Goal: Transaction & Acquisition: Purchase product/service

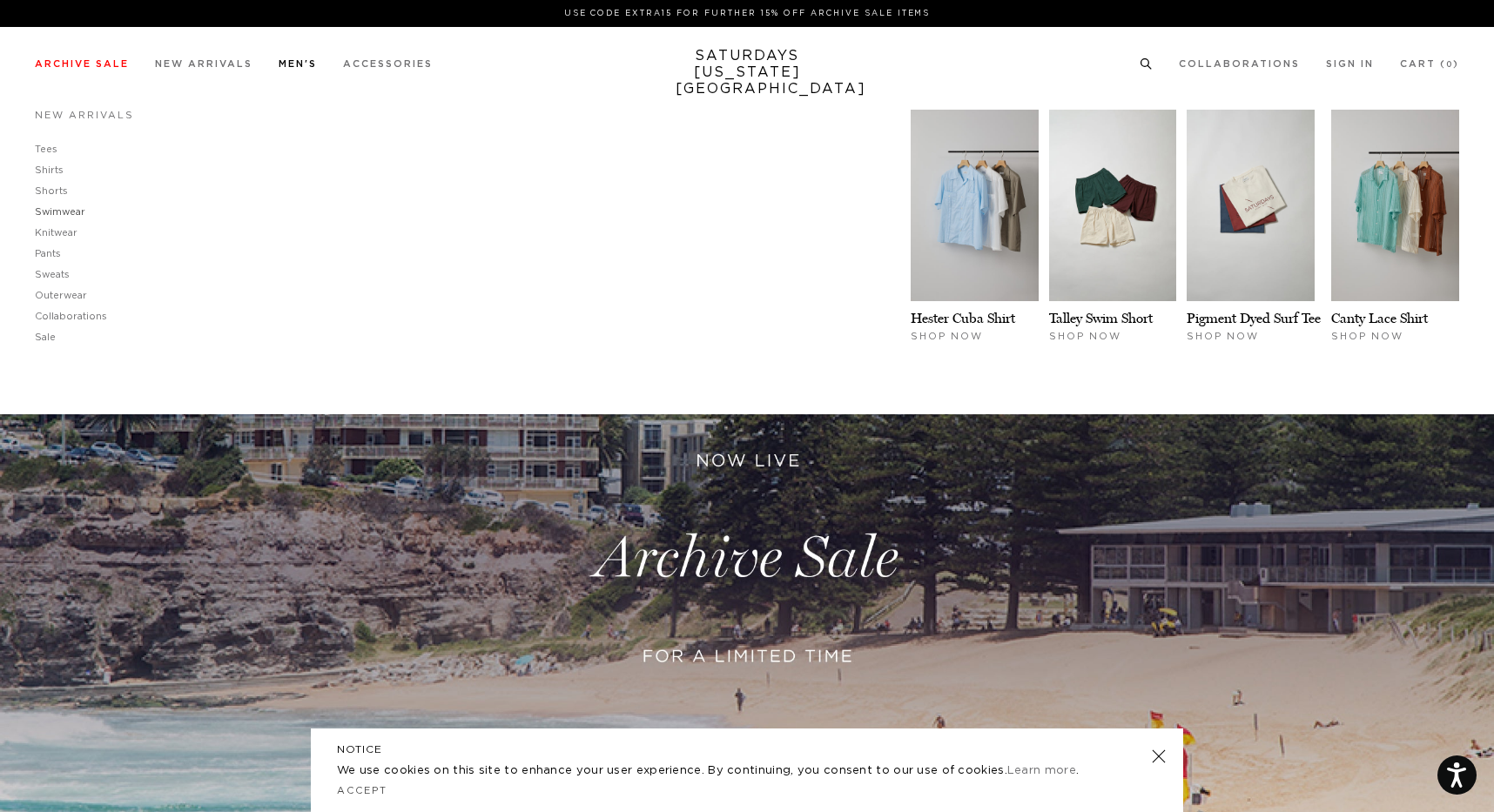
click at [80, 209] on link "Swimwear" at bounding box center [60, 212] width 51 height 10
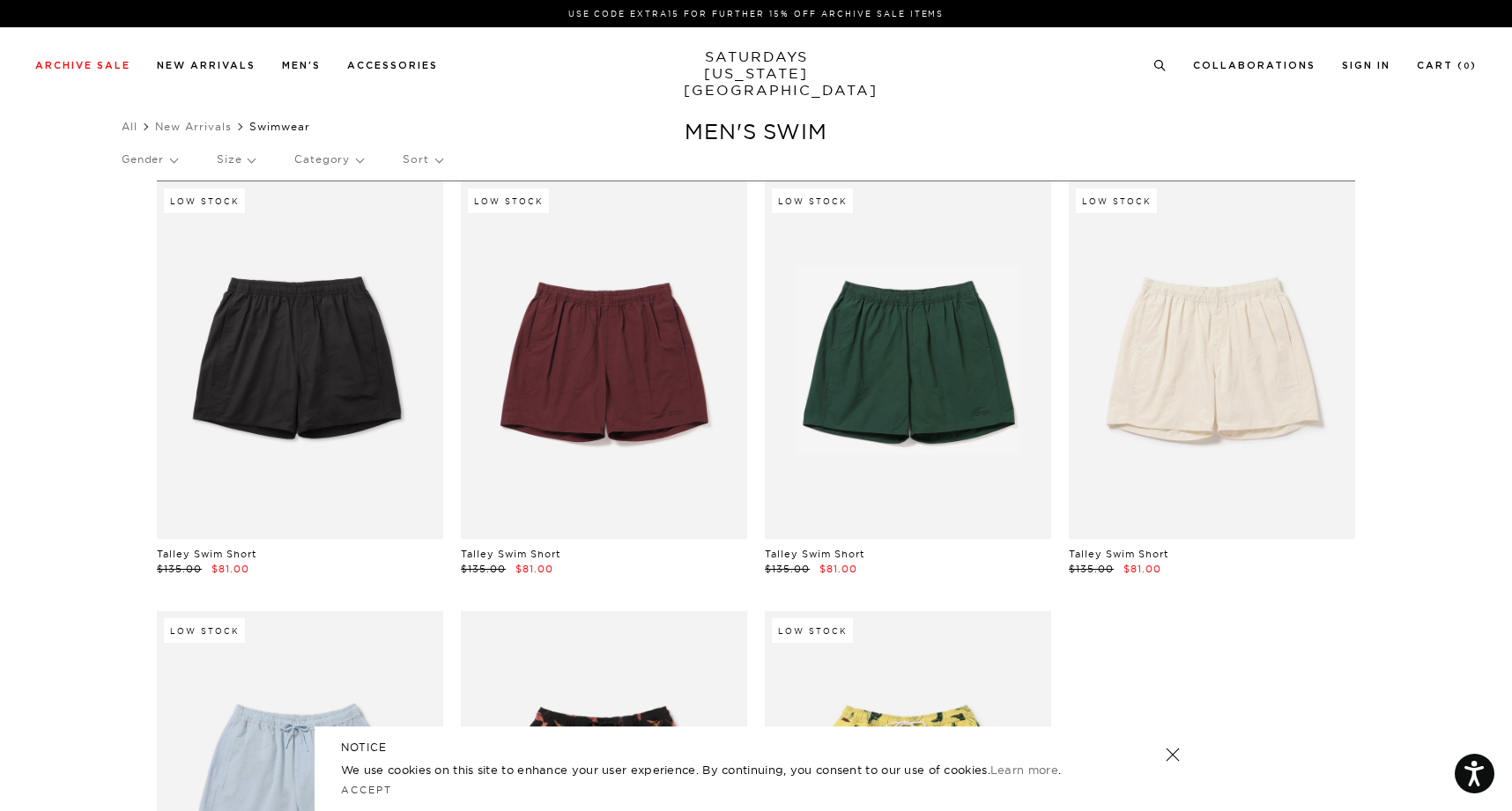
click at [1168, 749] on link at bounding box center [1172, 754] width 24 height 24
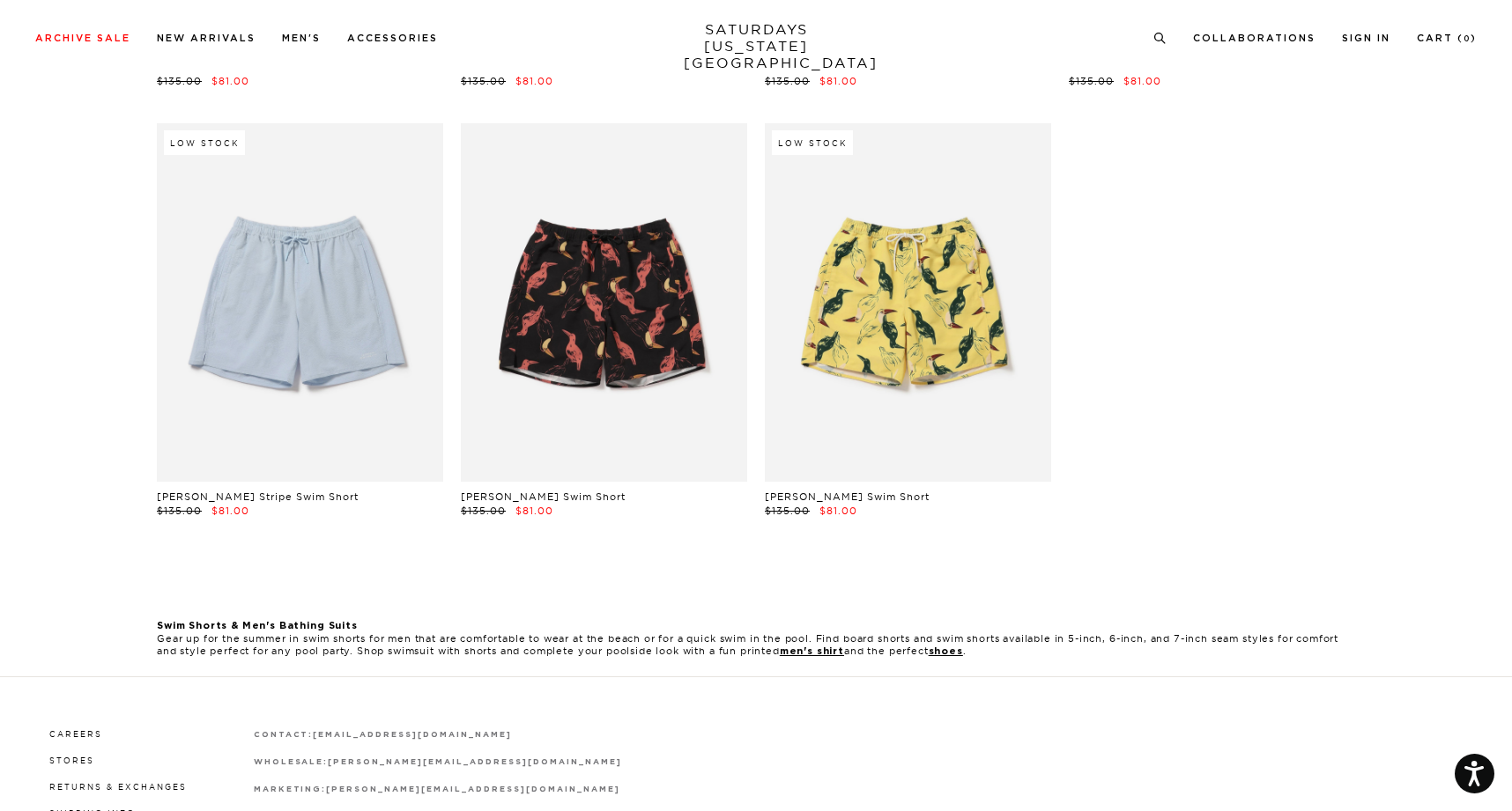
scroll to position [513, 0]
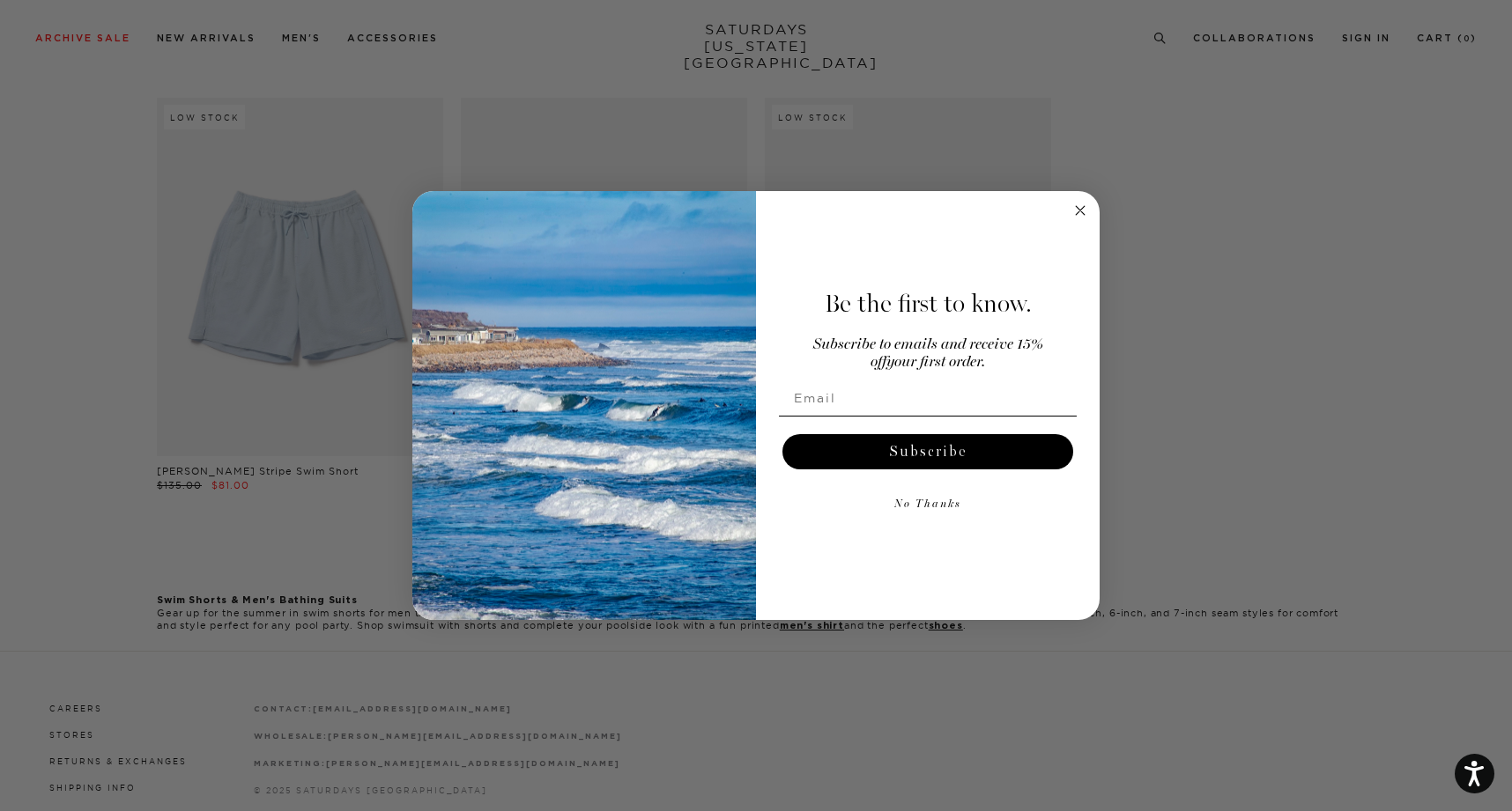
click at [1078, 210] on icon "Close dialog" at bounding box center [1080, 211] width 21 height 21
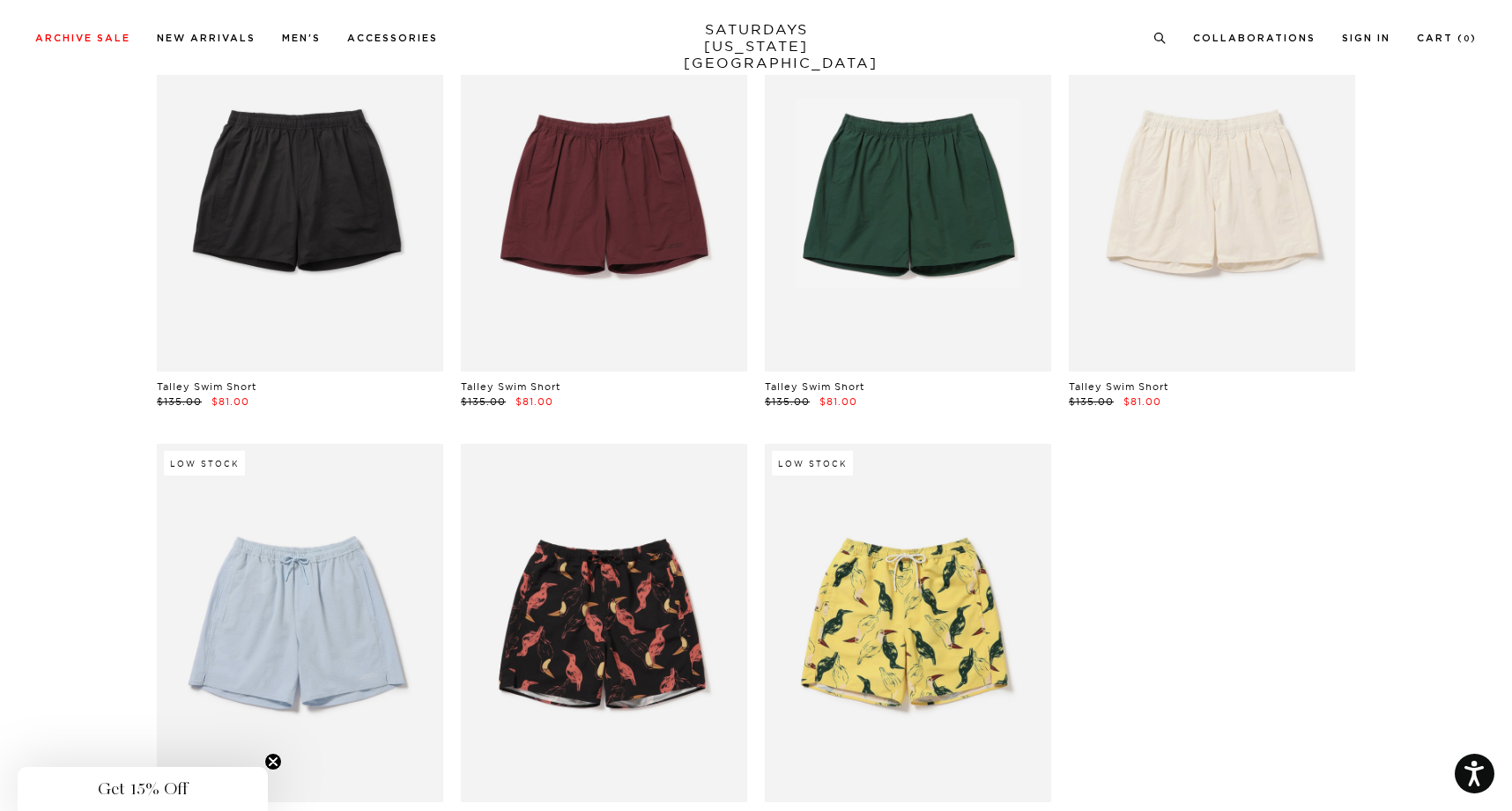
scroll to position [144, 0]
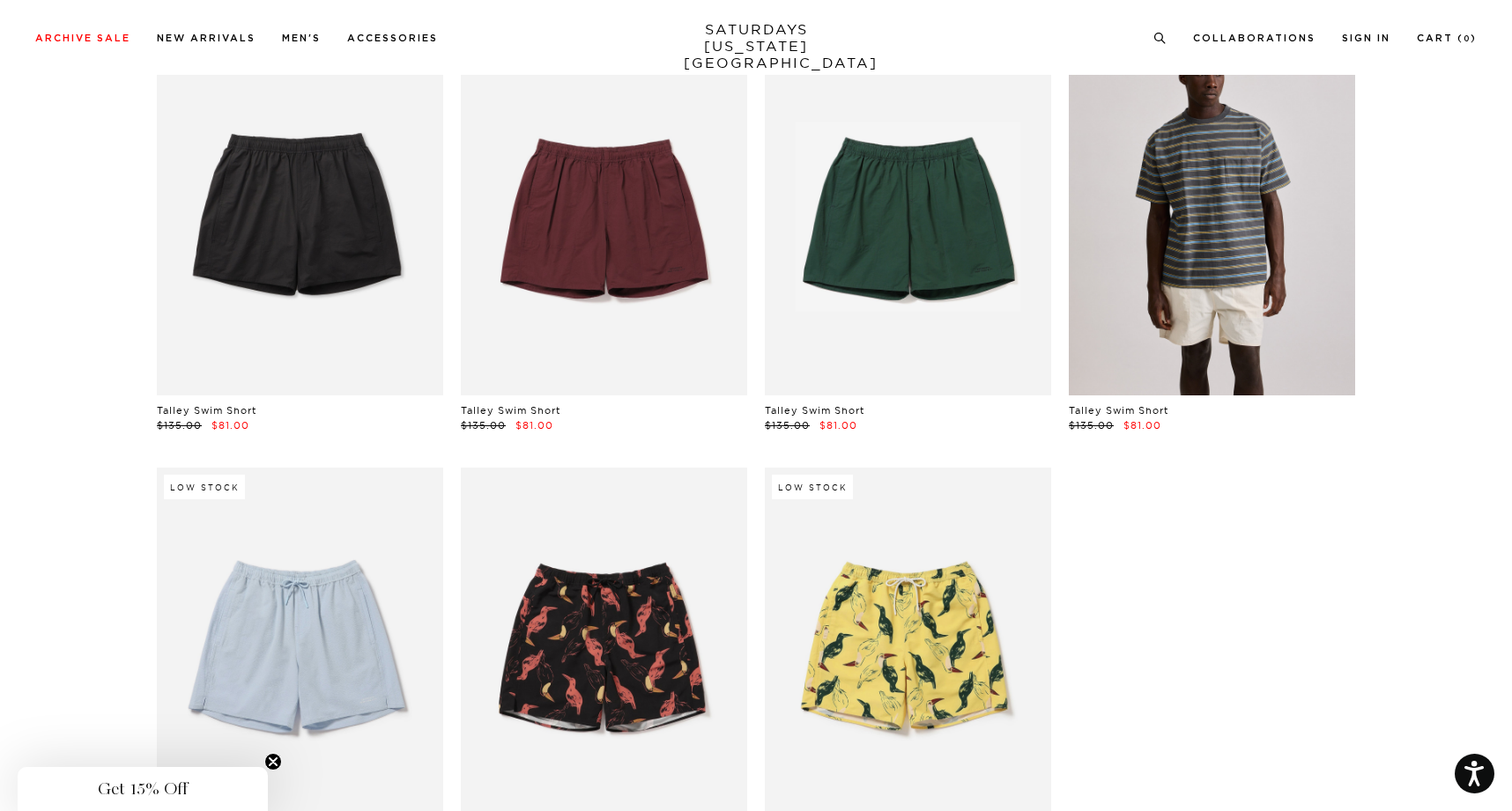
click at [1207, 178] on link at bounding box center [1211, 217] width 286 height 358
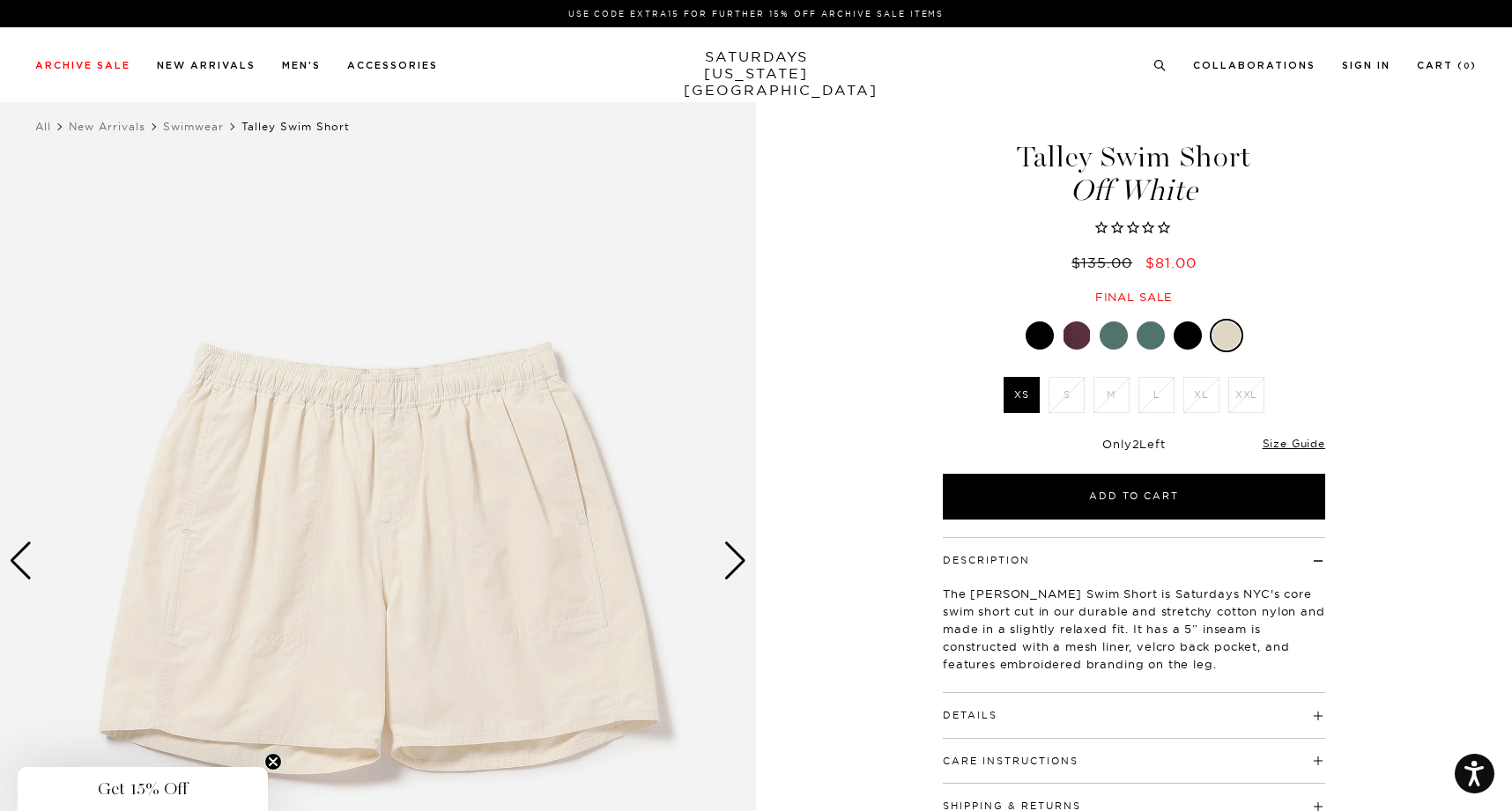
click at [1127, 336] on div at bounding box center [1113, 335] width 28 height 28
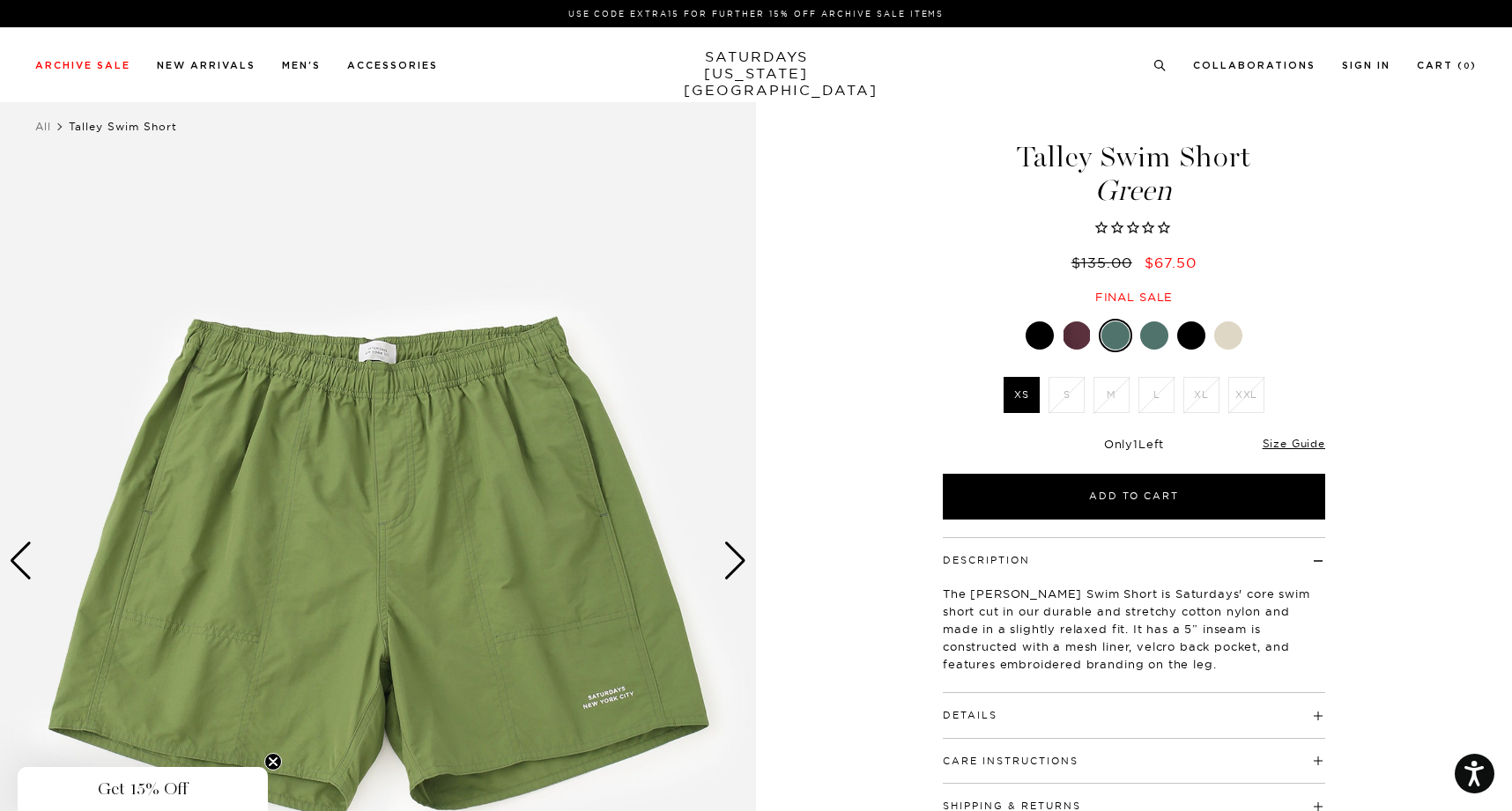
click at [1153, 339] on div at bounding box center [1154, 335] width 28 height 28
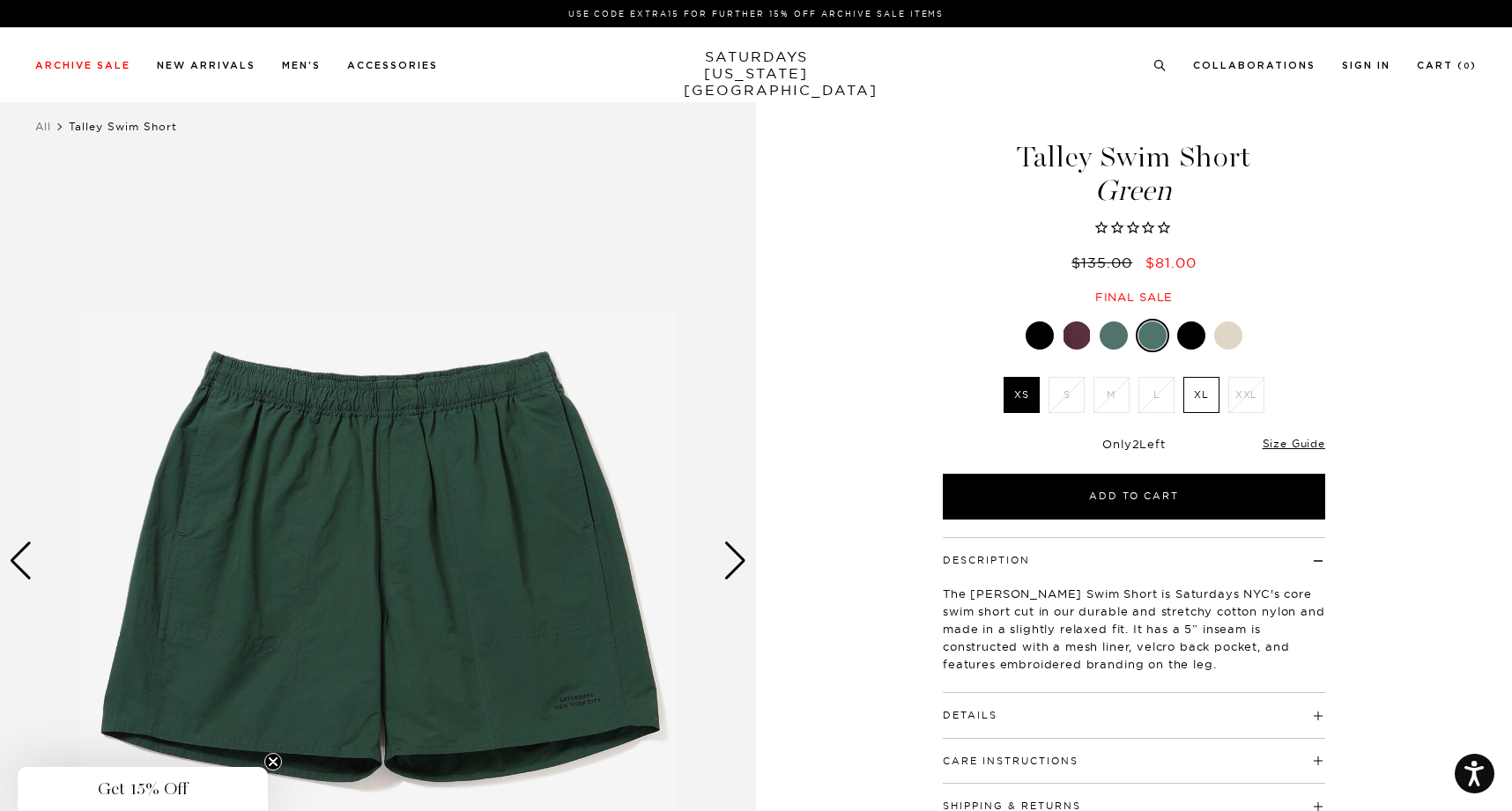
click at [1077, 337] on div at bounding box center [1076, 335] width 28 height 28
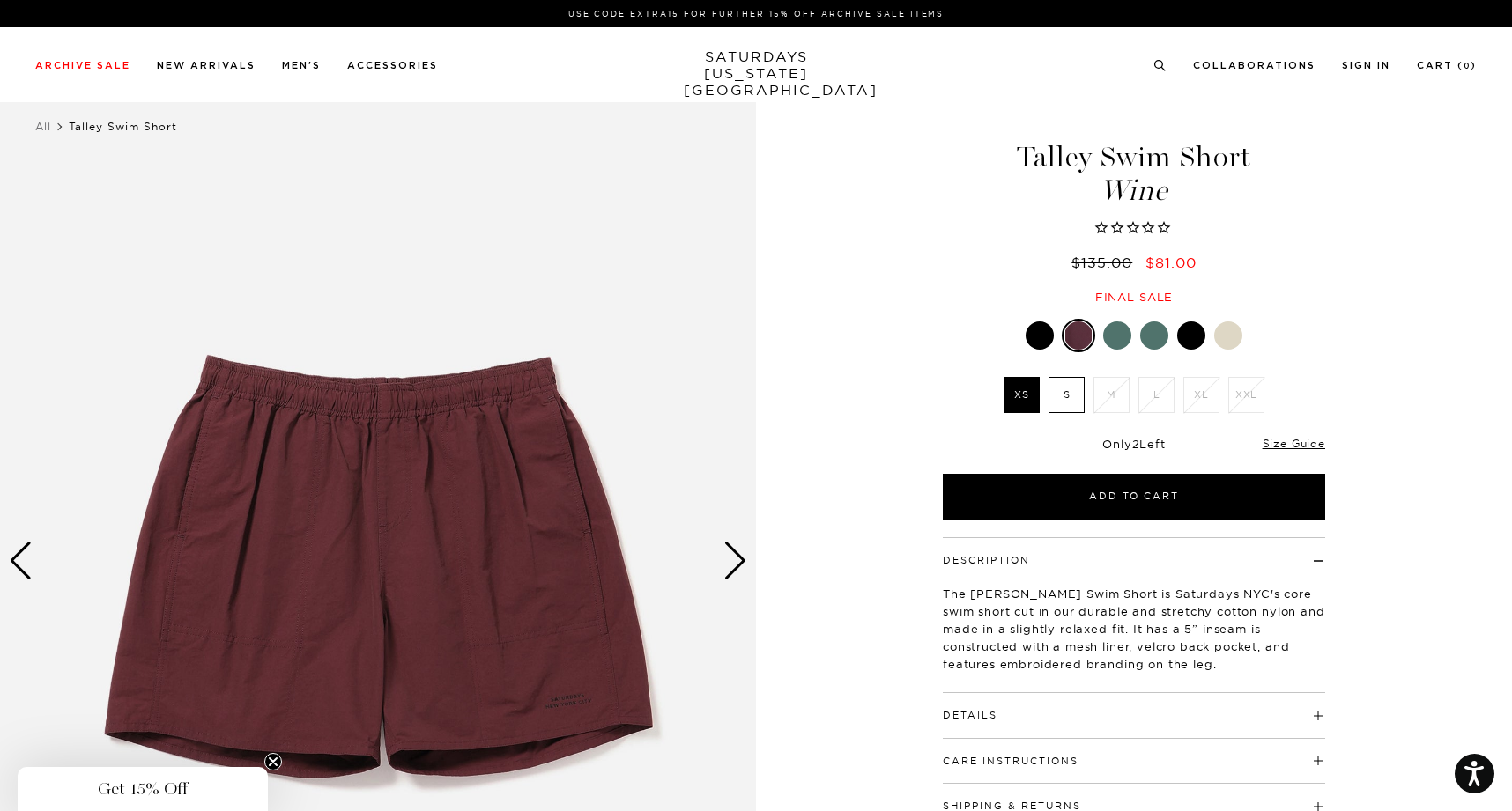
click at [1050, 339] on div at bounding box center [1039, 335] width 28 height 28
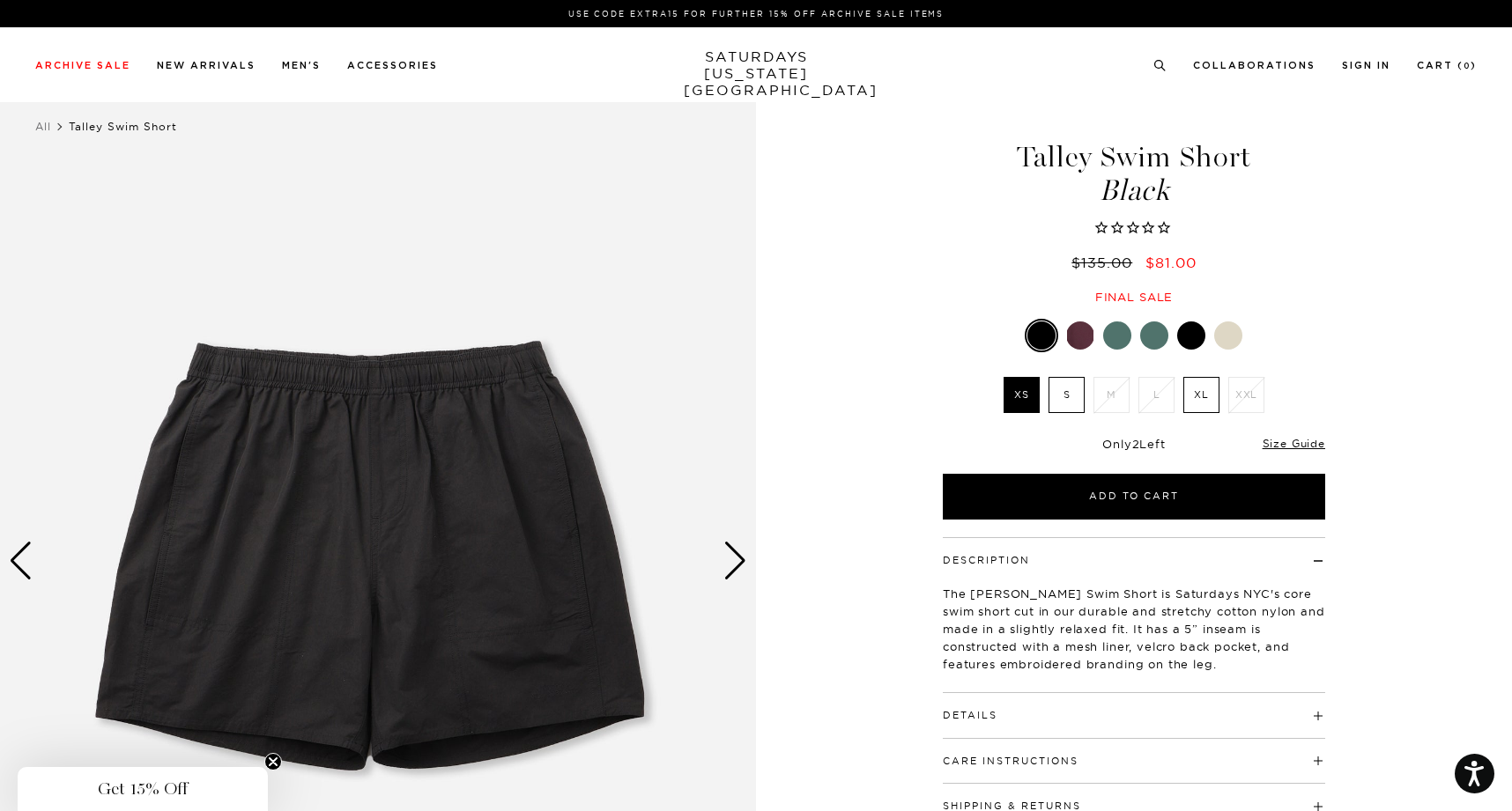
click at [723, 562] on div "Next slide" at bounding box center [735, 561] width 23 height 39
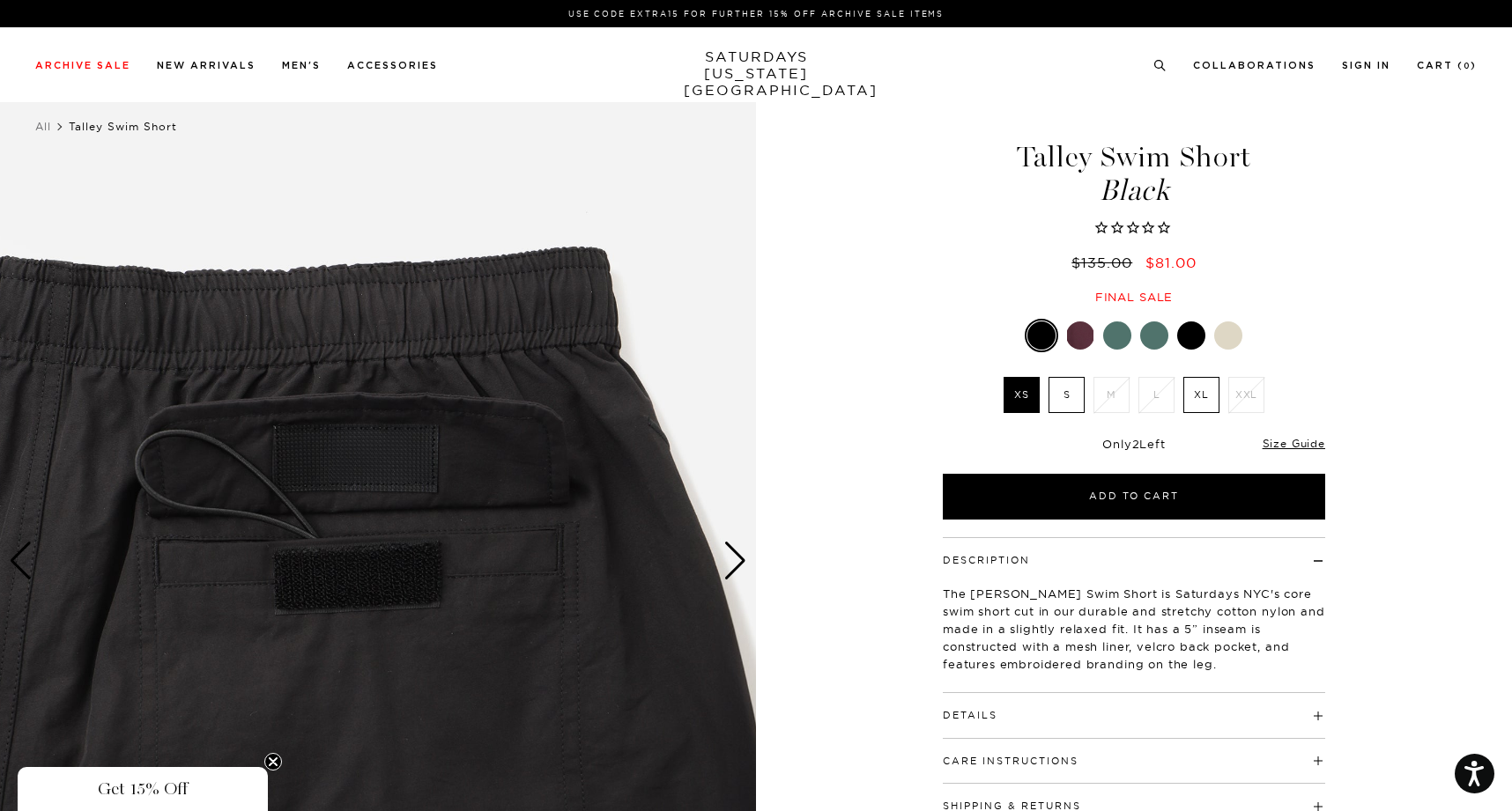
click at [723, 562] on div "Next slide" at bounding box center [735, 561] width 23 height 39
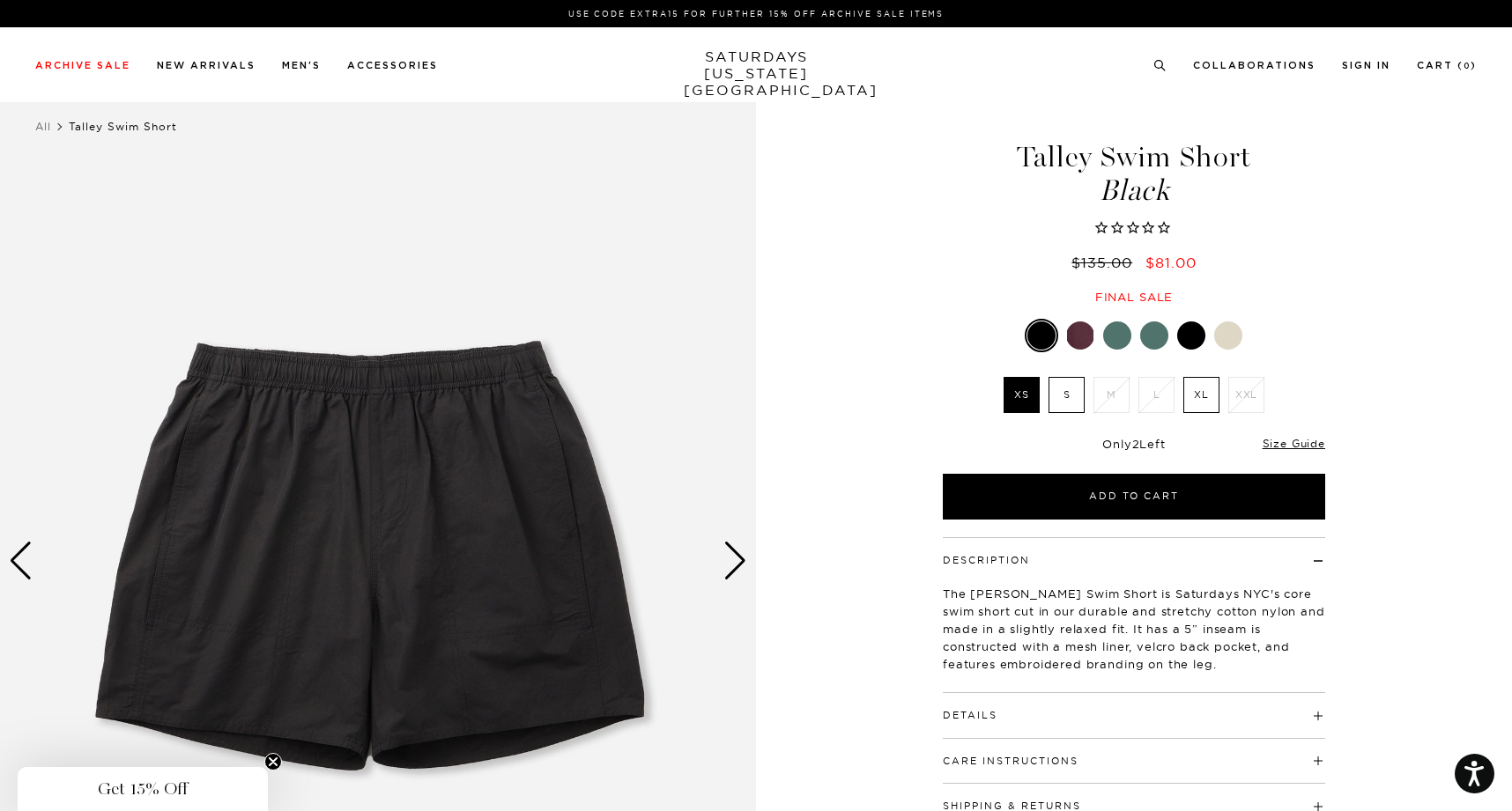
click at [723, 562] on div "Next slide" at bounding box center [735, 561] width 23 height 39
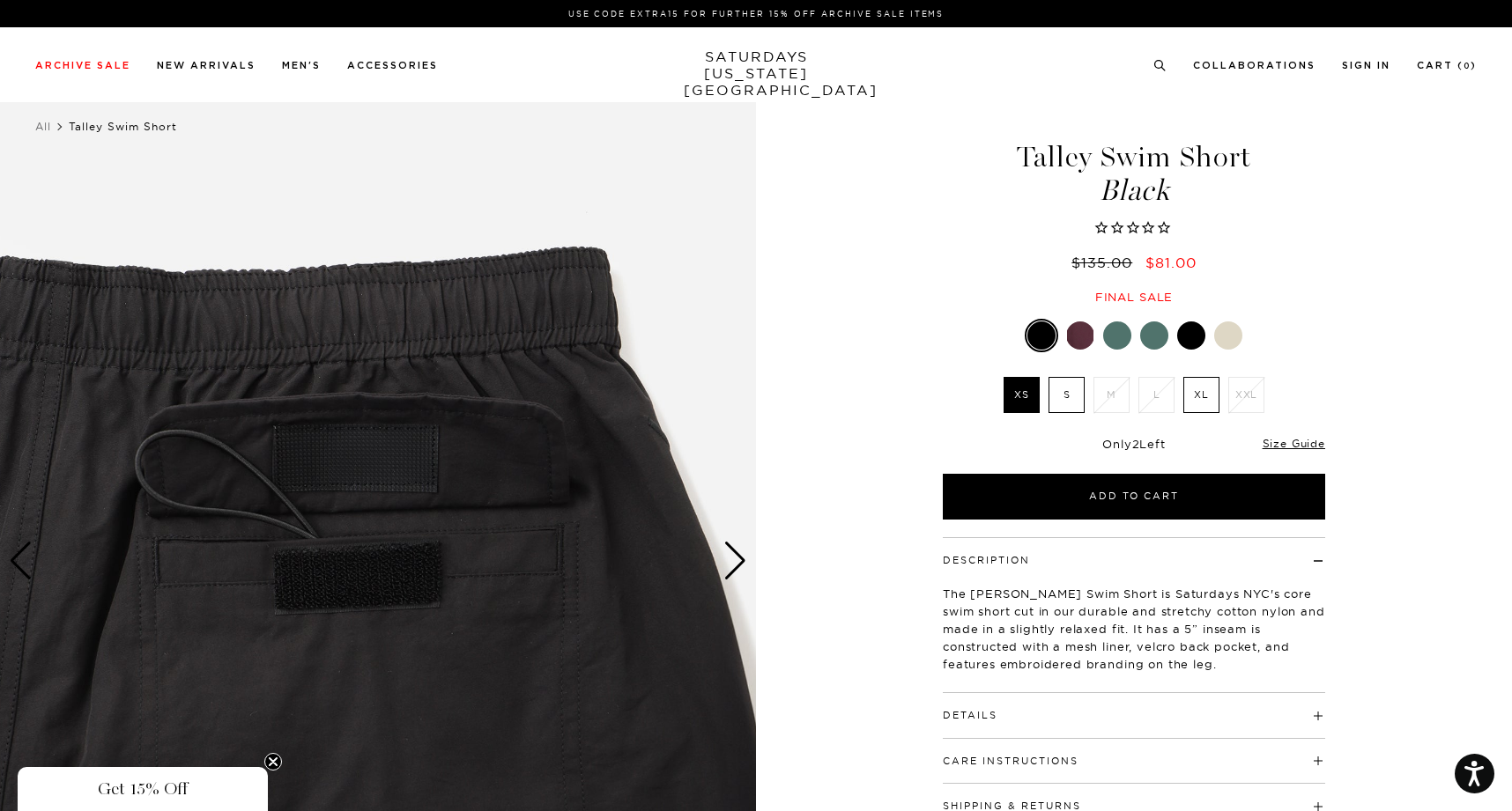
click at [723, 562] on div "Next slide" at bounding box center [735, 561] width 23 height 39
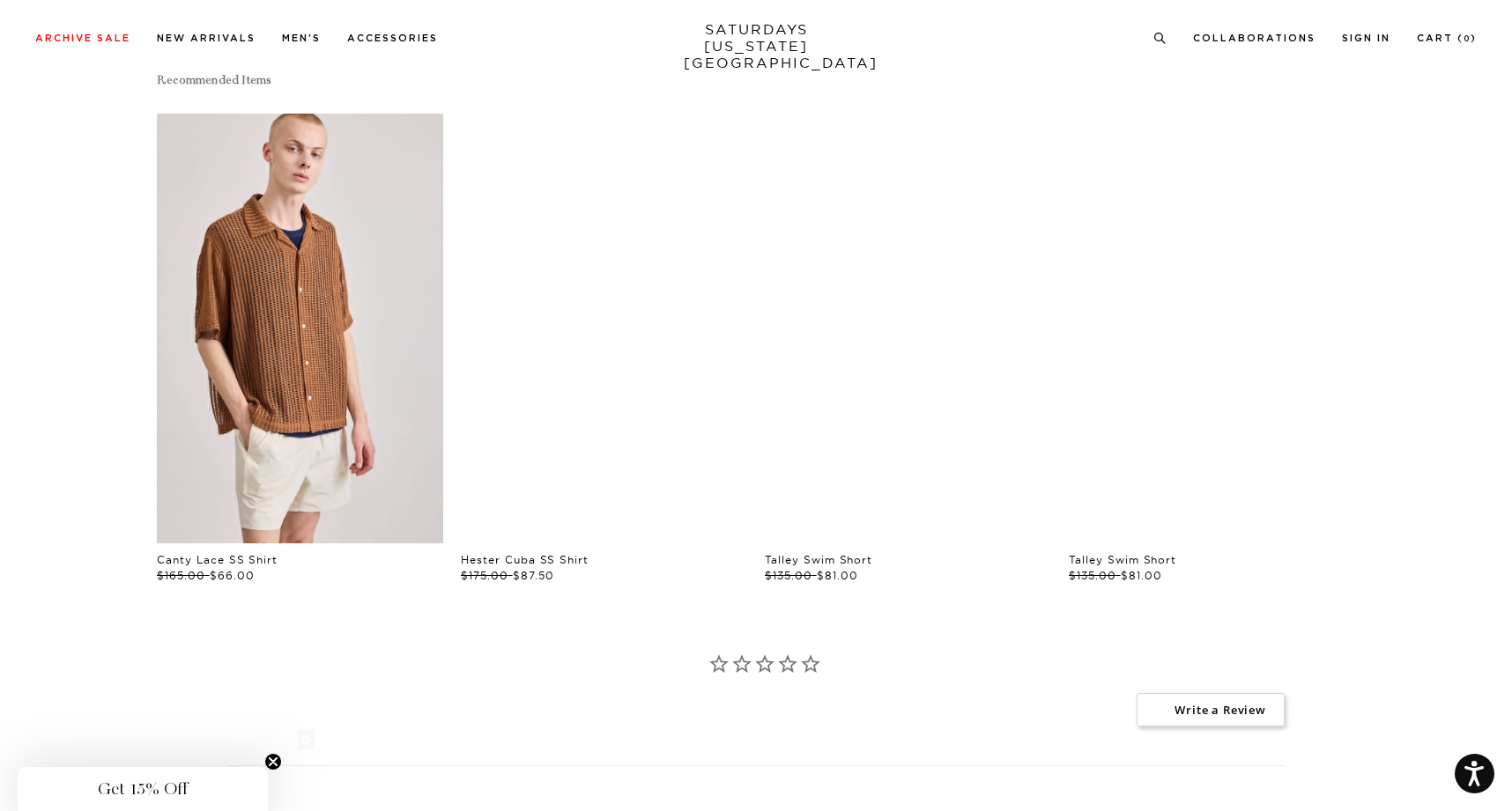
scroll to position [1023, 0]
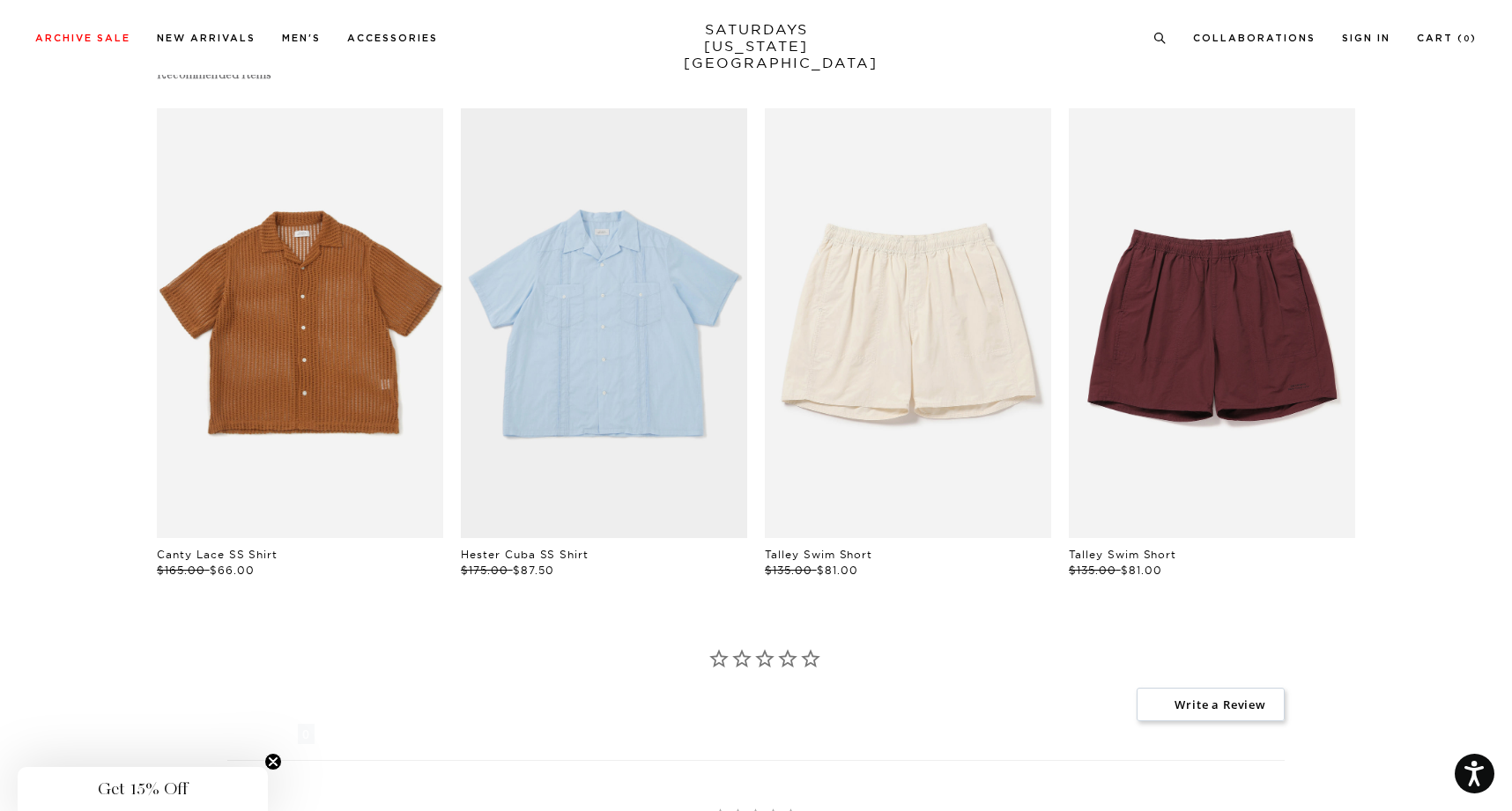
click at [275, 304] on link "files/IMG_0065.jpg" at bounding box center [300, 323] width 286 height 430
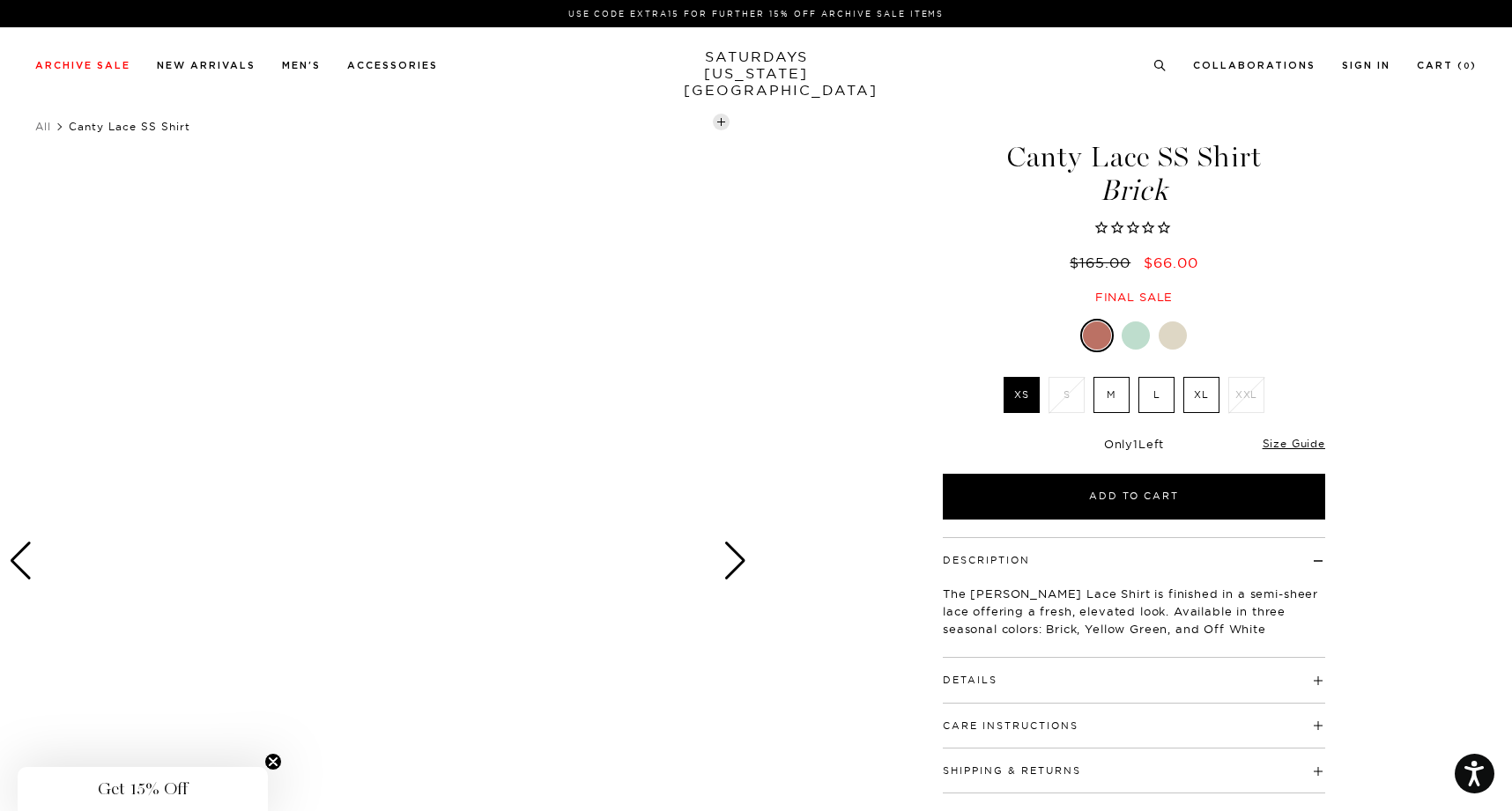
click at [738, 566] on div "Next slide" at bounding box center [735, 561] width 23 height 39
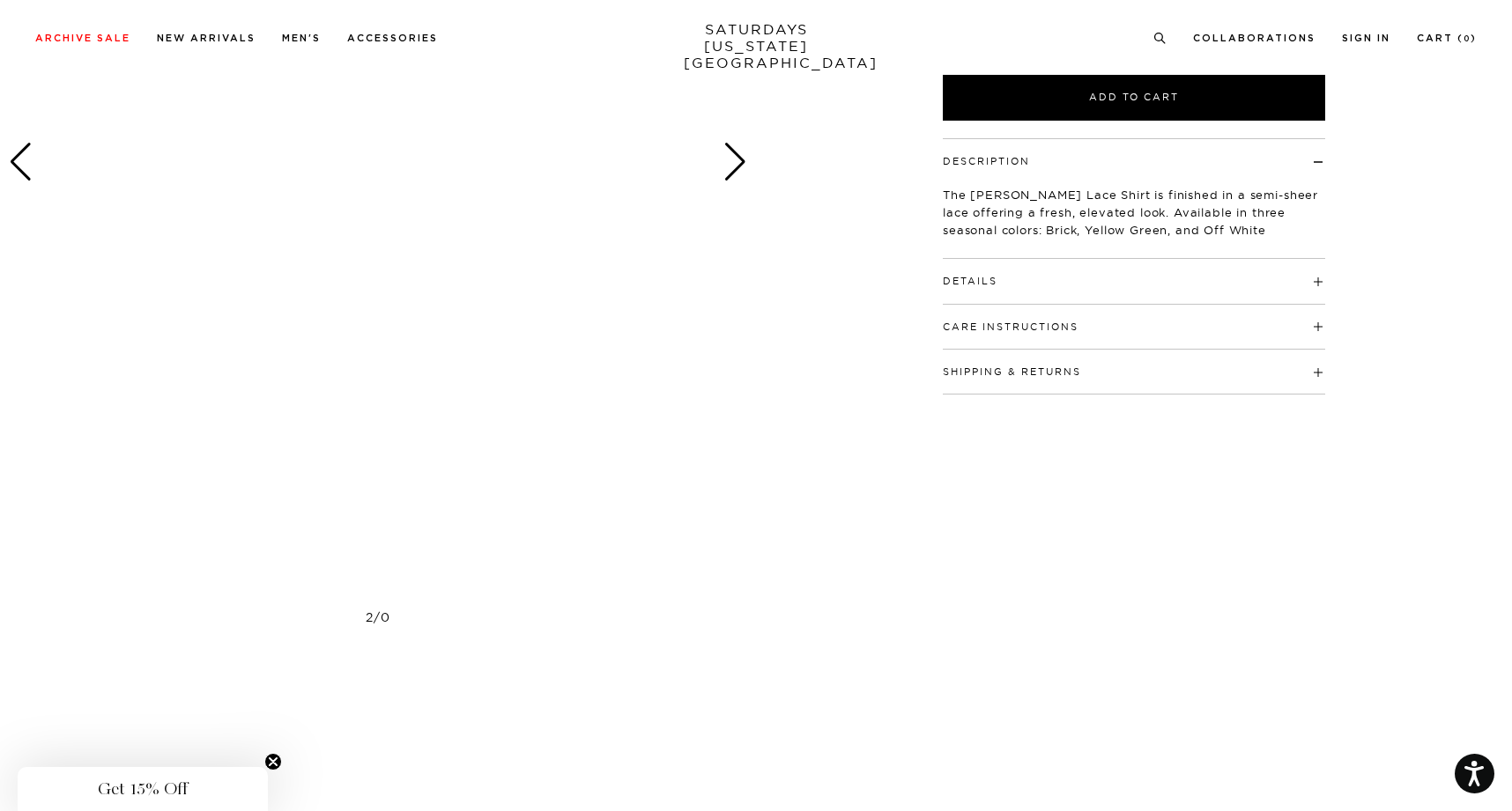
scroll to position [440, 0]
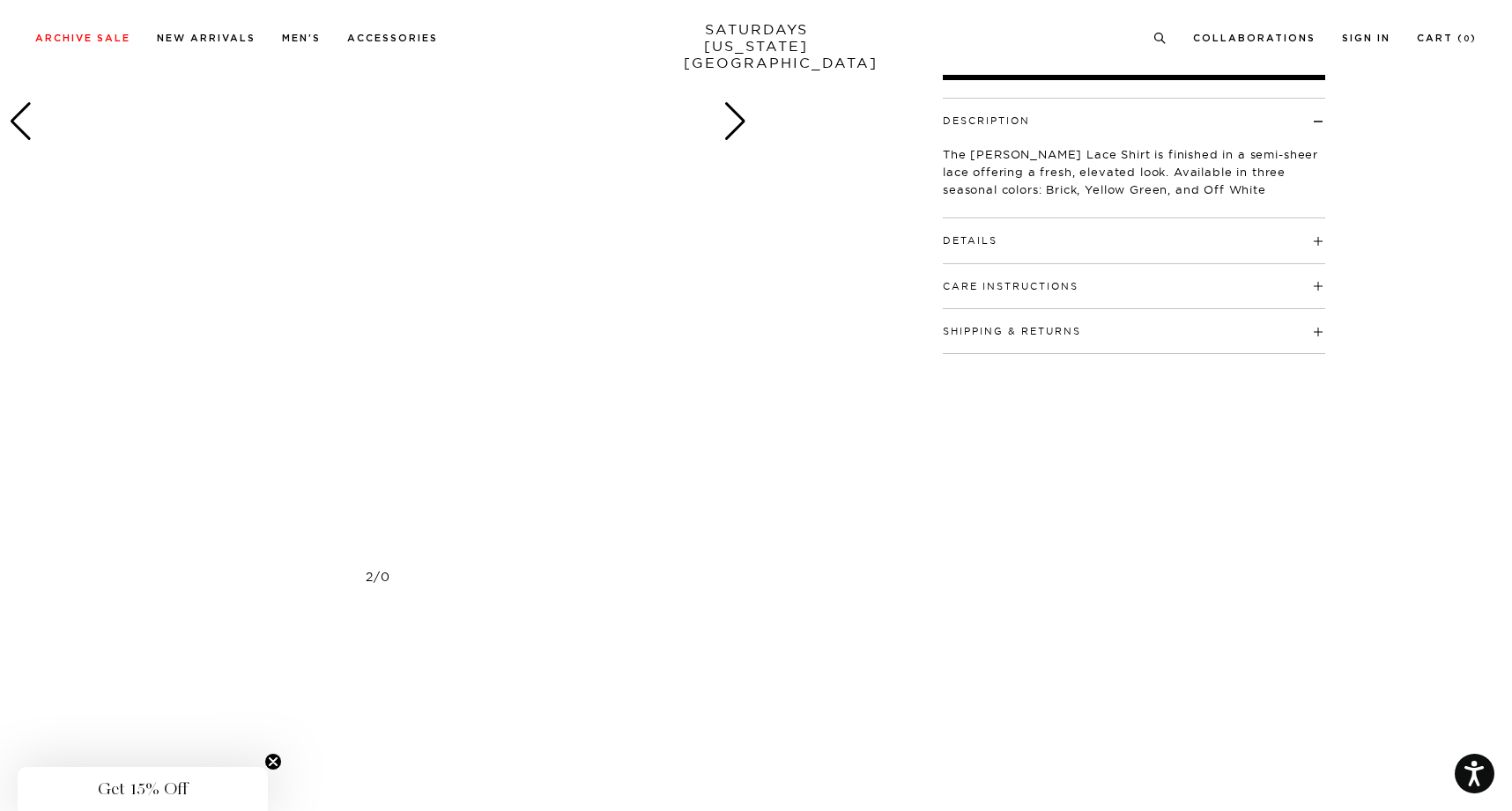
click at [272, 758] on circle "Close teaser" at bounding box center [273, 761] width 17 height 17
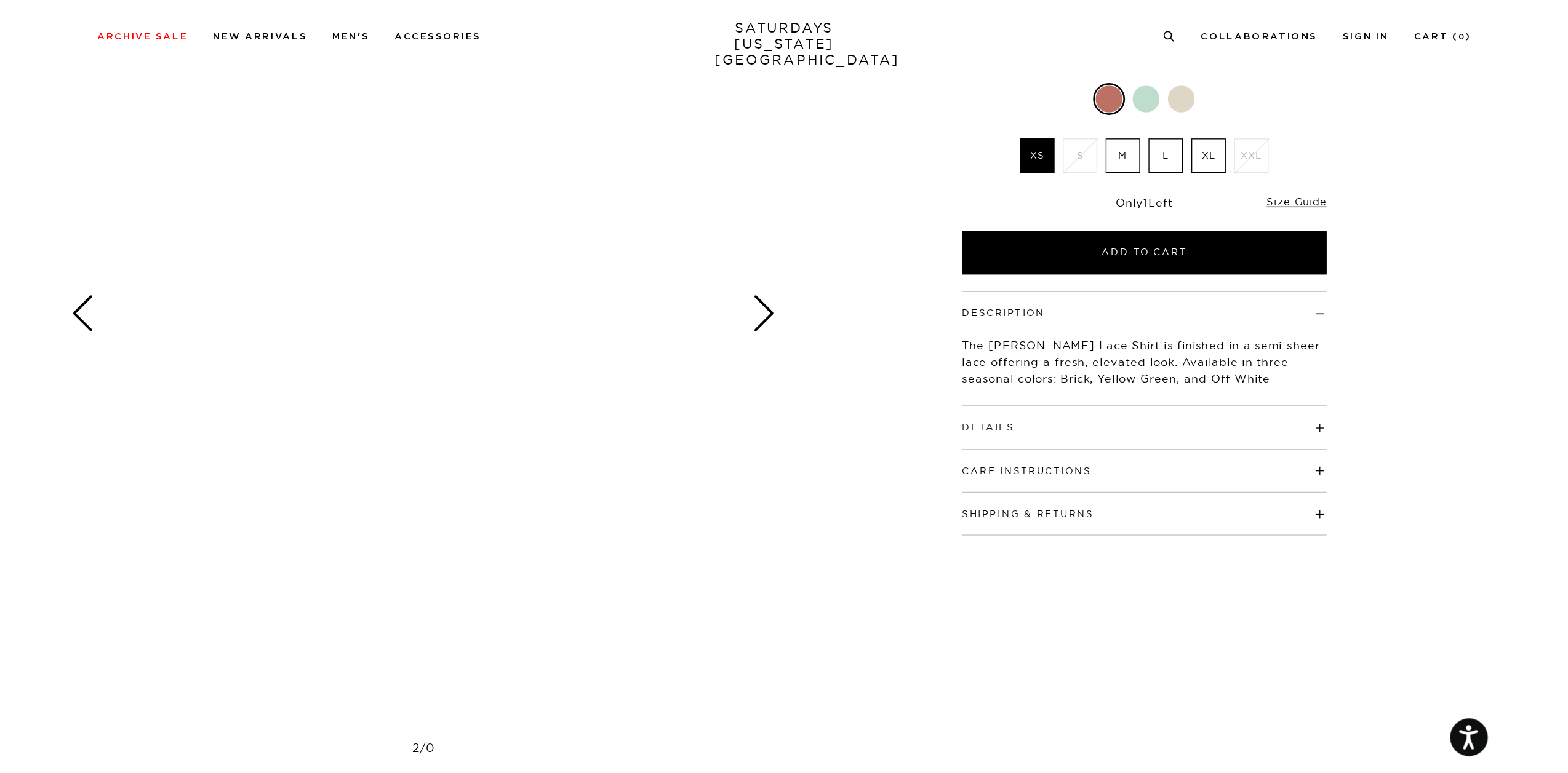
scroll to position [0, 0]
